Goal: Task Accomplishment & Management: Complete application form

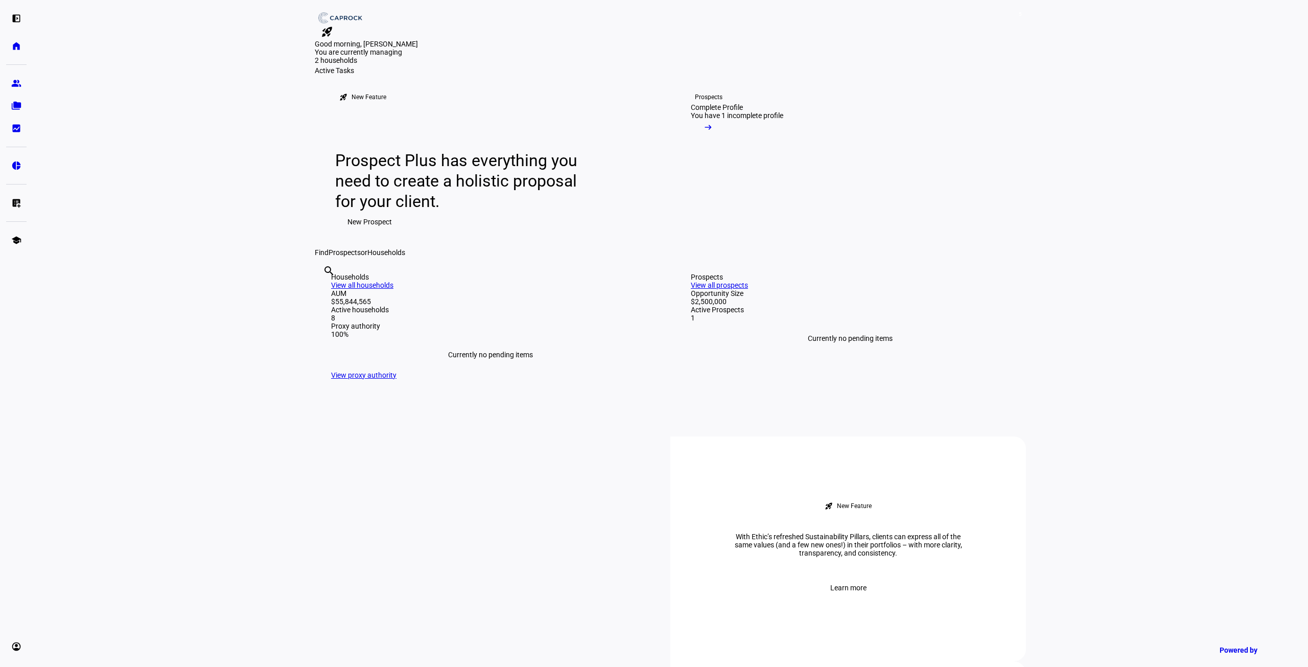
click at [325, 291] on input "text" at bounding box center [324, 284] width 2 height 12
click at [17, 202] on eth-mat-symbol "list_alt_add" at bounding box center [16, 203] width 10 height 10
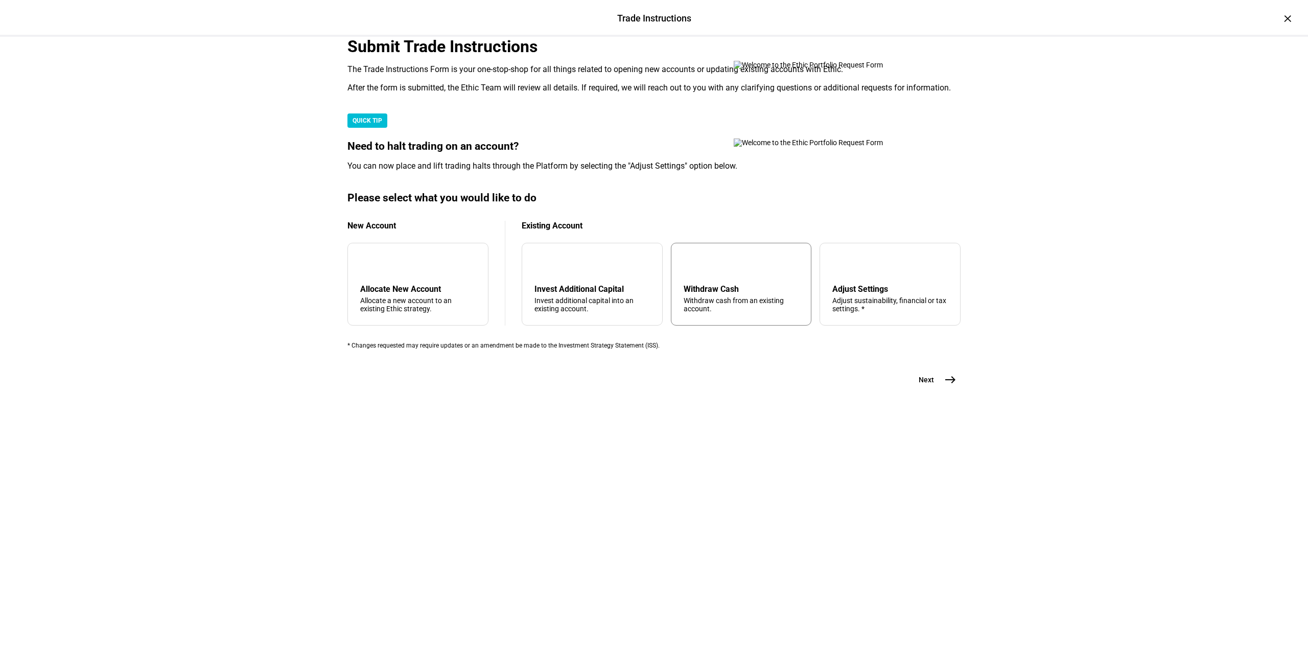
click at [749, 325] on div "arrow_upward Withdraw Cash Withdraw cash from an existing account." at bounding box center [741, 284] width 141 height 83
click at [940, 390] on span "east" at bounding box center [950, 379] width 20 height 20
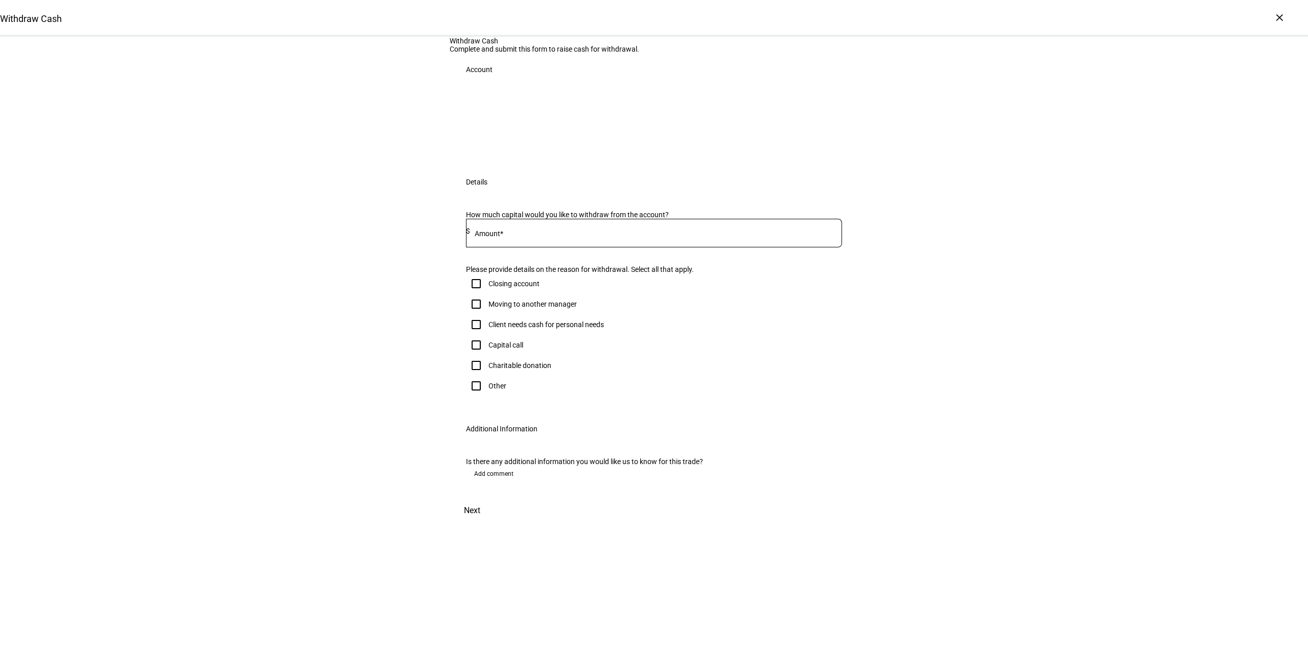
click at [578, 247] on div at bounding box center [656, 233] width 372 height 29
type input "500,000"
click at [478, 335] on input "Client needs cash for personal needs" at bounding box center [476, 324] width 20 height 20
checkbox input "true"
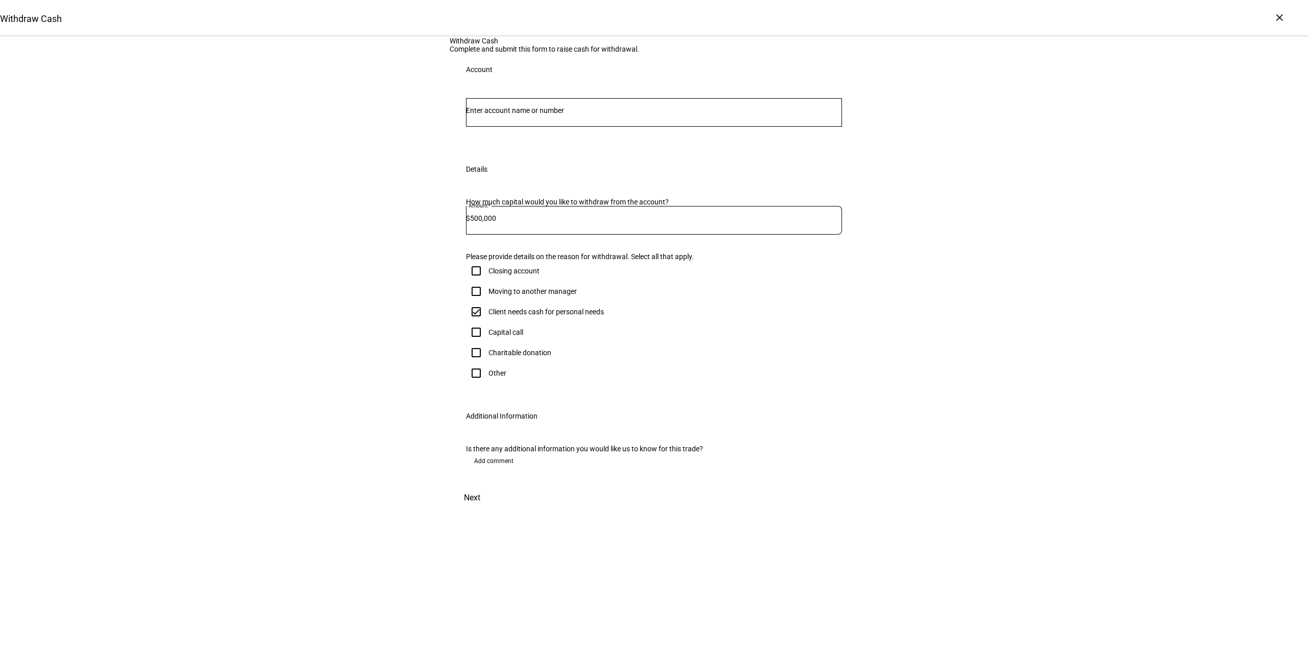
click at [508, 127] on div at bounding box center [654, 112] width 376 height 29
click at [506, 114] on input "Number" at bounding box center [654, 110] width 376 height 8
type input "1984"
click at [509, 266] on mark "1984" at bounding box center [502, 266] width 18 height 10
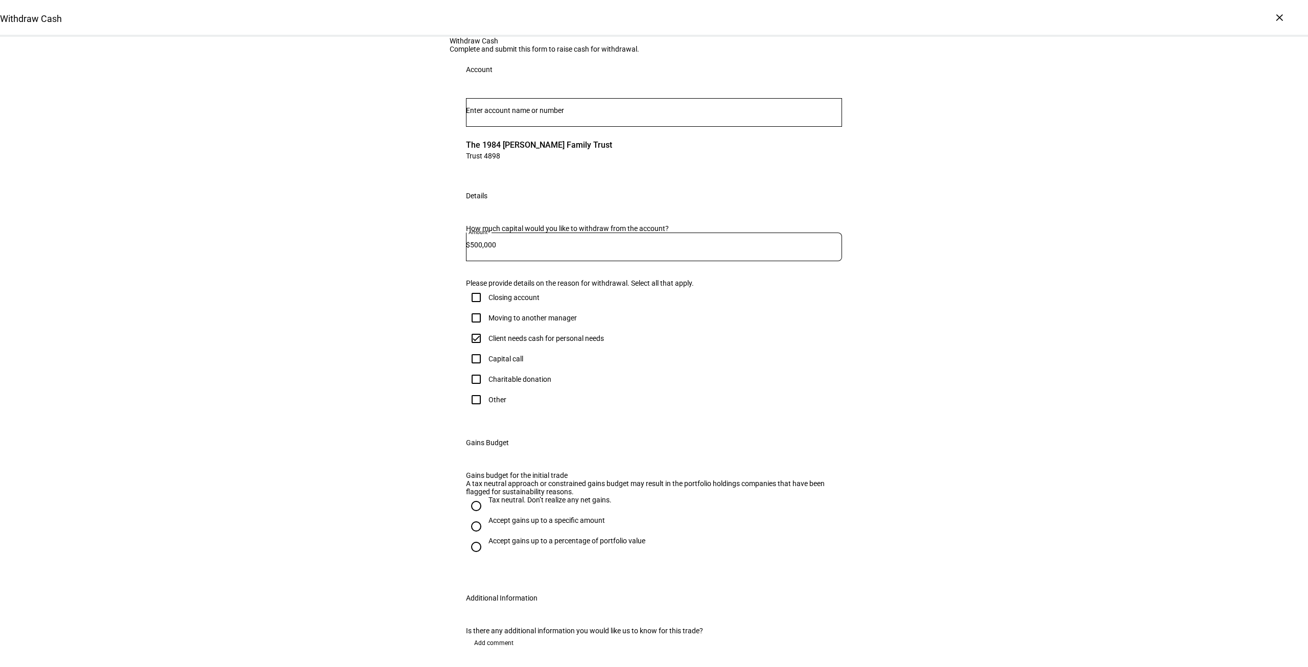
click at [428, 312] on div "Withdraw Cash Complete and submit this form to raise cash for withdrawal. Accou…" at bounding box center [654, 364] width 1308 height 655
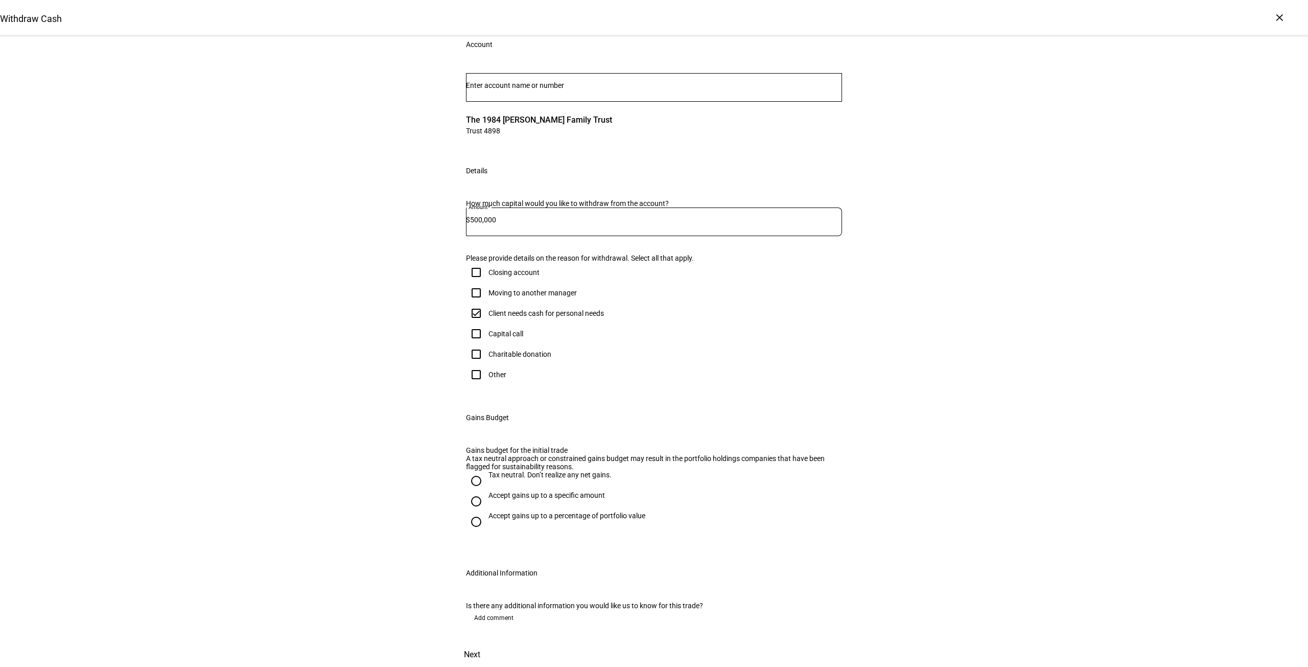
scroll to position [255, 0]
click at [514, 491] on div "Accept gains up to a specific amount" at bounding box center [546, 495] width 116 height 8
click at [486, 491] on input "Accept gains up to a specific amount" at bounding box center [476, 501] width 20 height 20
radio input "true"
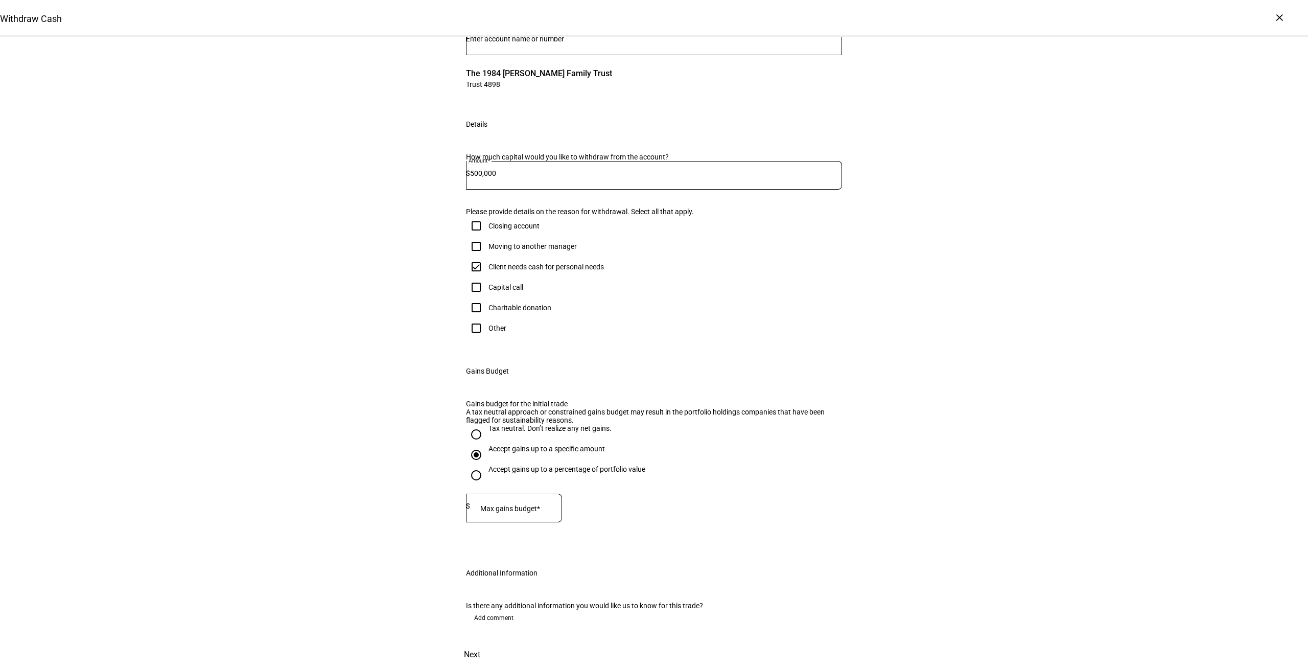
click at [526, 493] on div "Max gains budget* $" at bounding box center [514, 507] width 96 height 29
type input "150,000"
click at [765, 493] on eth-form-field-wrapper "Max gains budget* $ 150,000" at bounding box center [654, 512] width 376 height 38
click at [495, 642] on span at bounding box center [472, 654] width 45 height 25
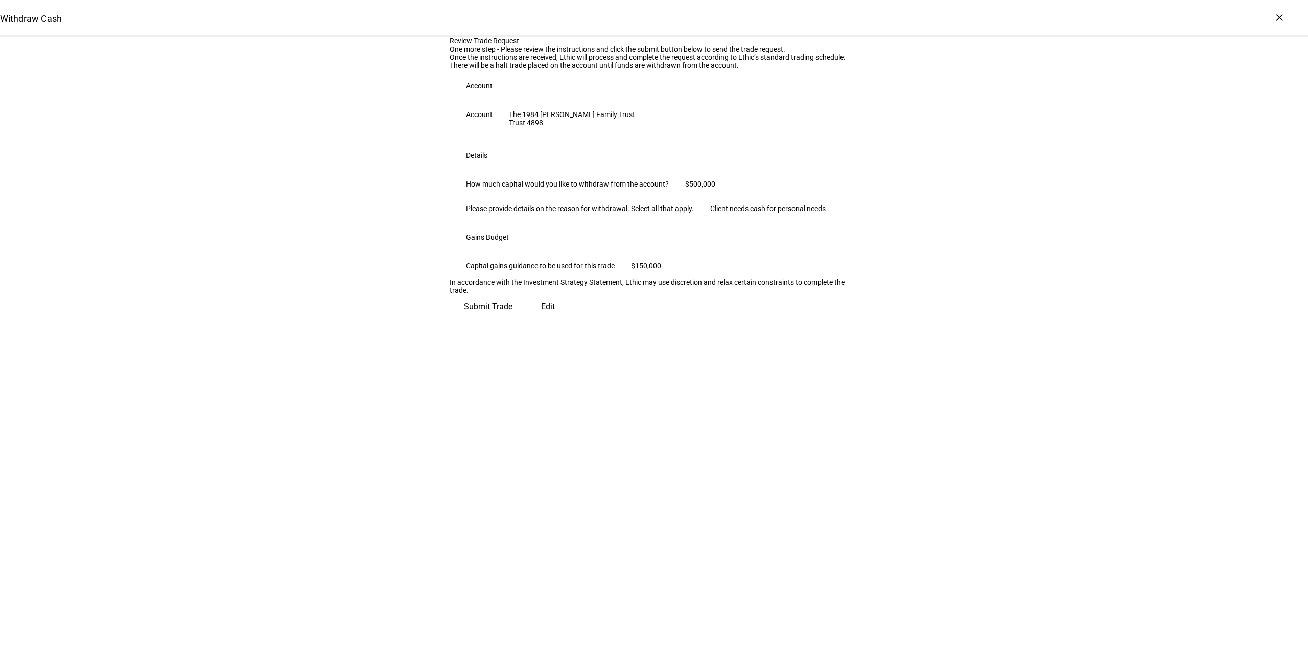
scroll to position [0, 0]
click at [512, 315] on span "Submit Trade" at bounding box center [488, 302] width 49 height 25
